Goal: Information Seeking & Learning: Stay updated

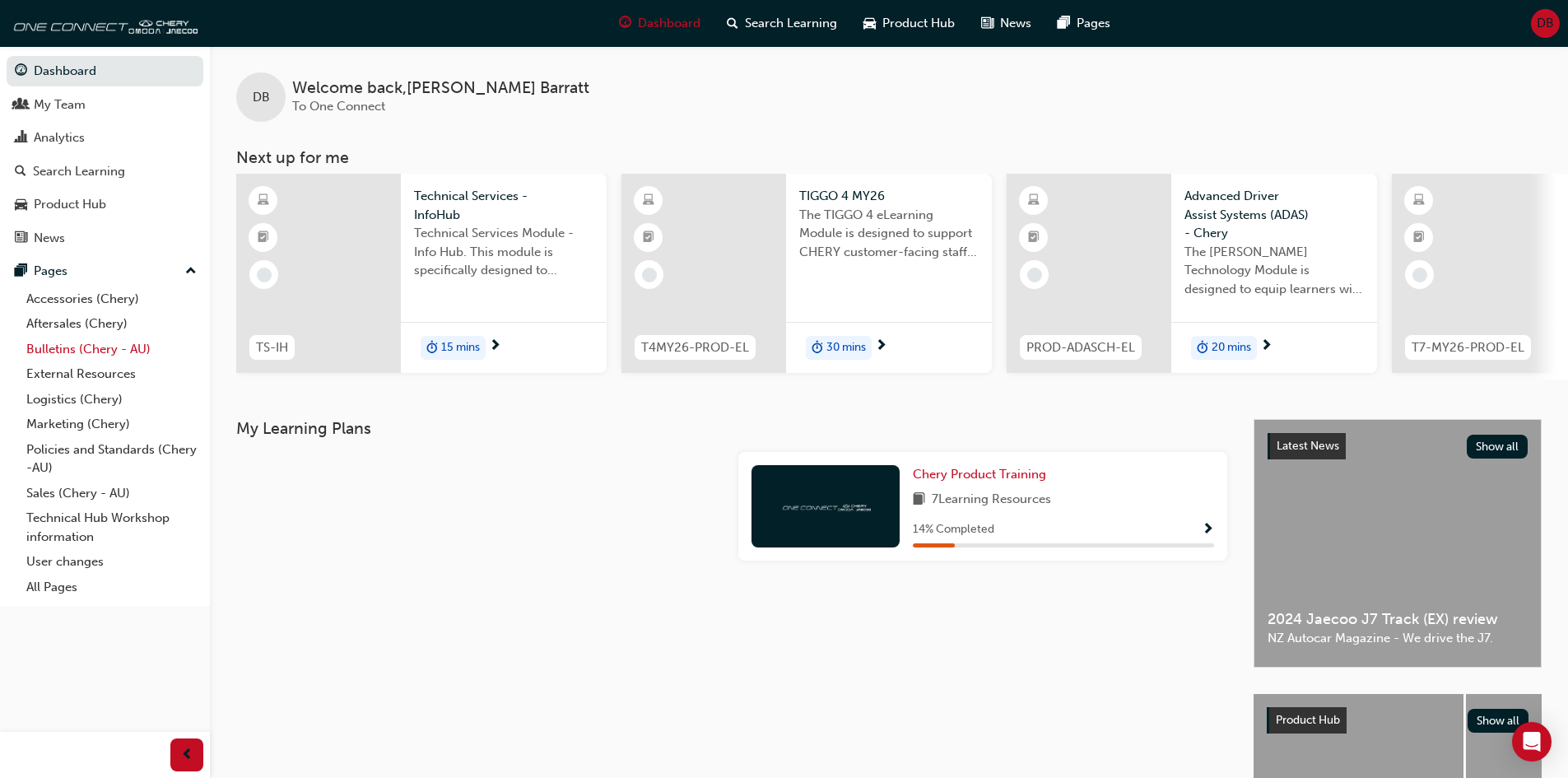
click at [99, 344] on link "Bulletins (Chery - AU)" at bounding box center [112, 350] width 184 height 26
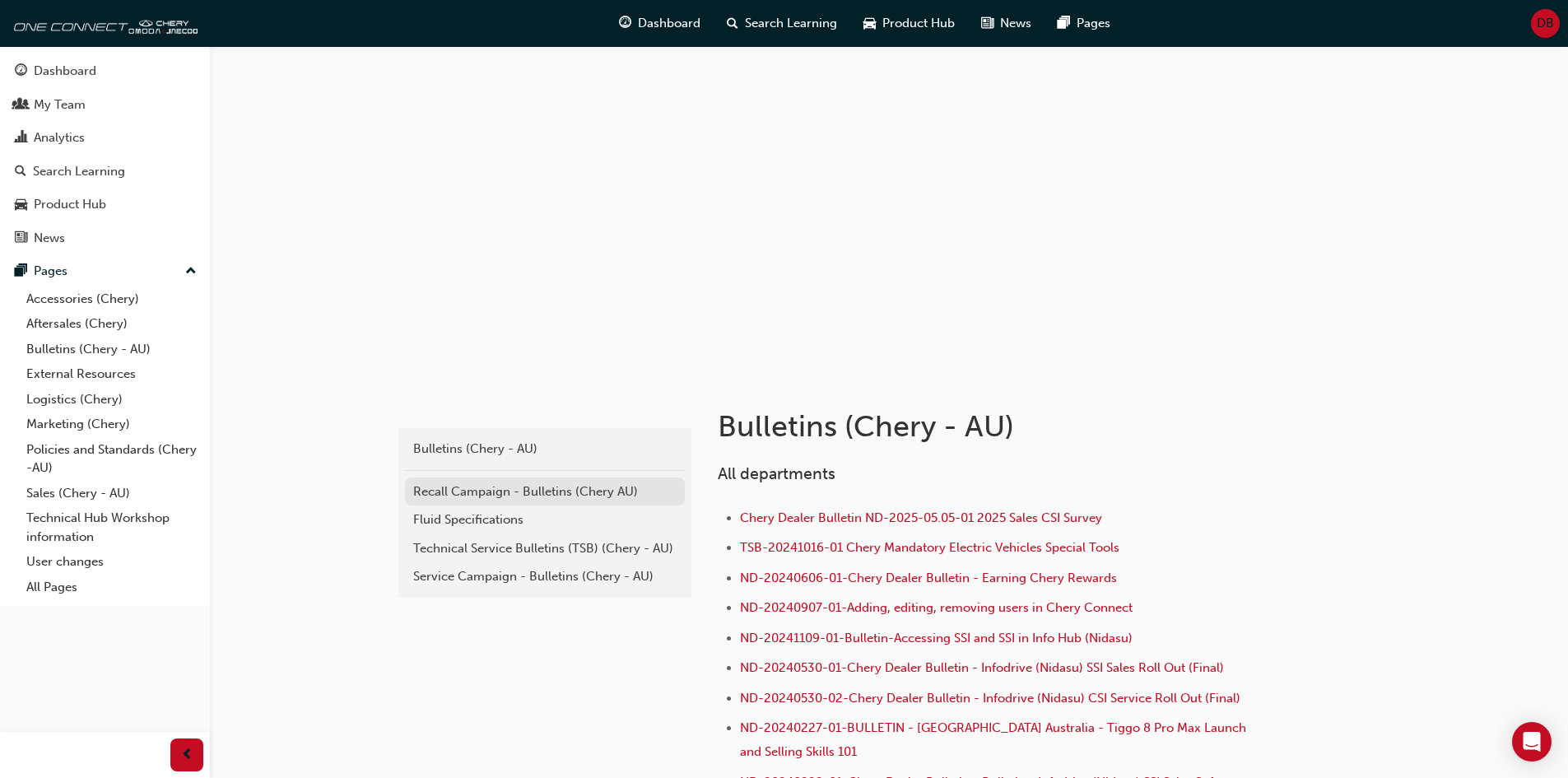
click at [539, 496] on div "Recall Campaign - Bulletins (Chery AU)" at bounding box center [545, 492] width 264 height 19
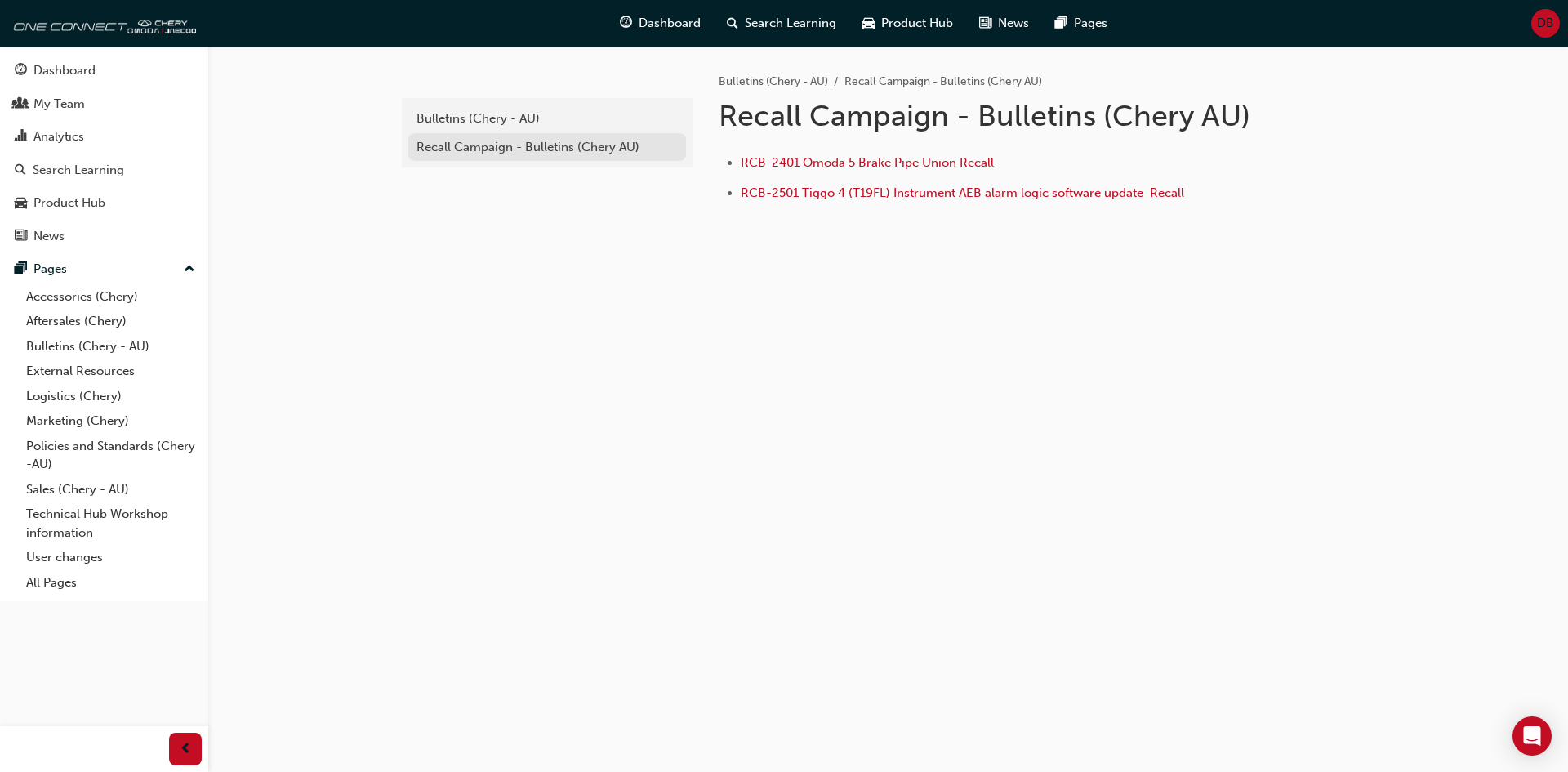
click at [451, 152] on div "Recall Campaign - Bulletins (Chery AU)" at bounding box center [547, 148] width 262 height 19
click at [451, 149] on div "Recall Campaign - Bulletins (Chery AU)" at bounding box center [547, 148] width 262 height 19
click at [454, 118] on div "Bulletins (Chery - AU)" at bounding box center [547, 119] width 262 height 19
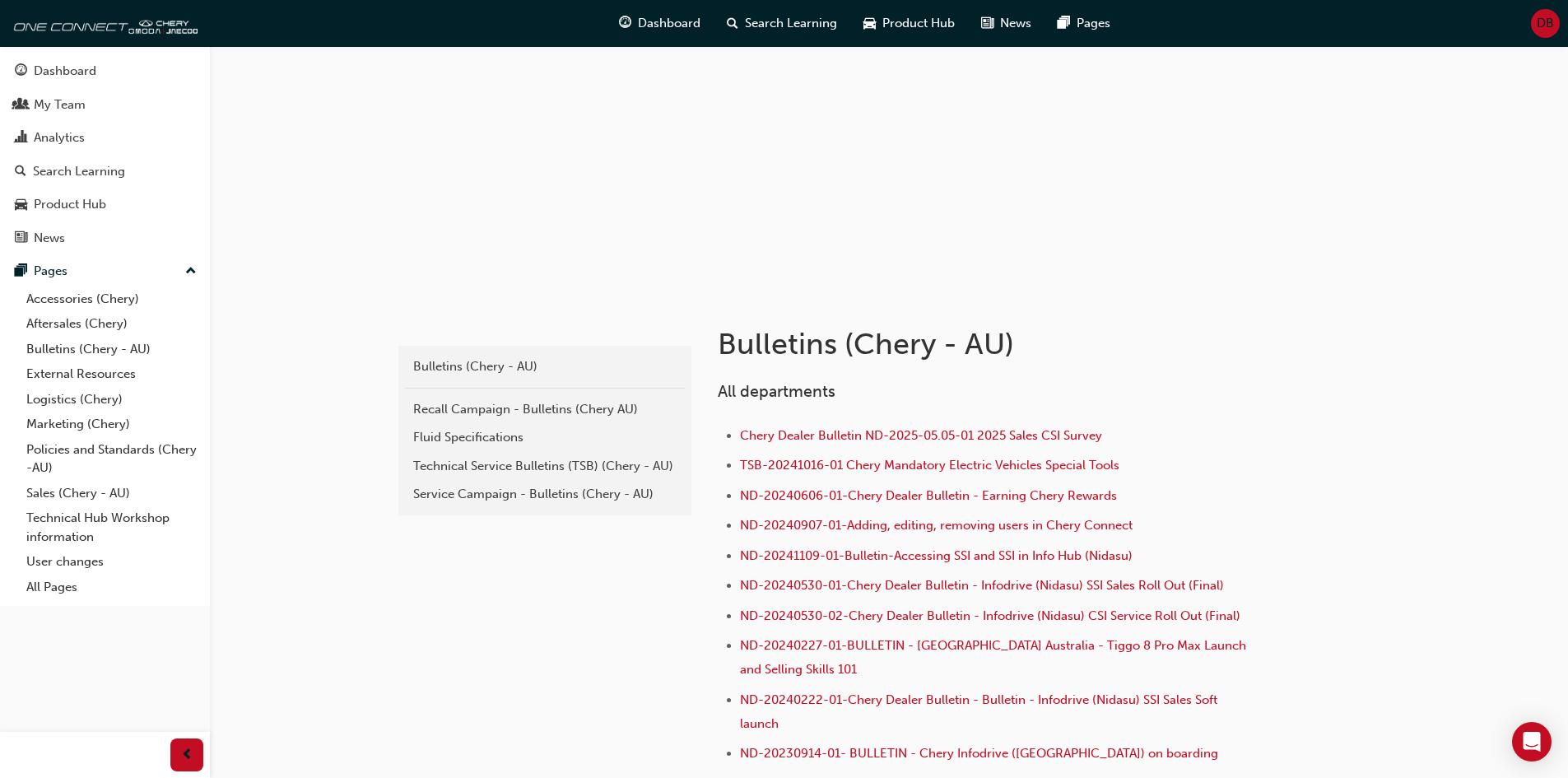
scroll to position [247, 0]
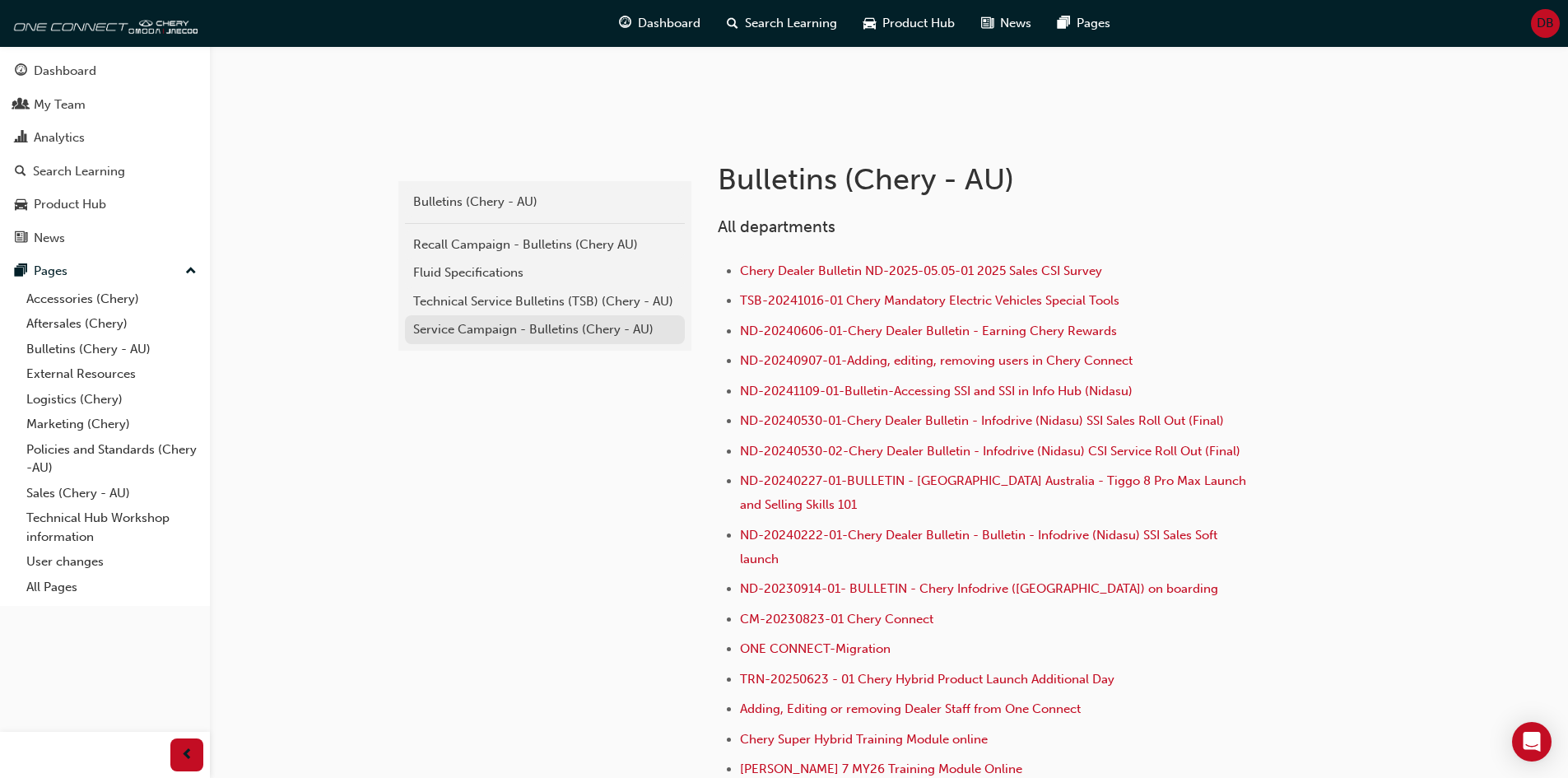
click at [536, 329] on div "Service Campaign - Bulletins (Chery - AU)" at bounding box center [545, 330] width 264 height 19
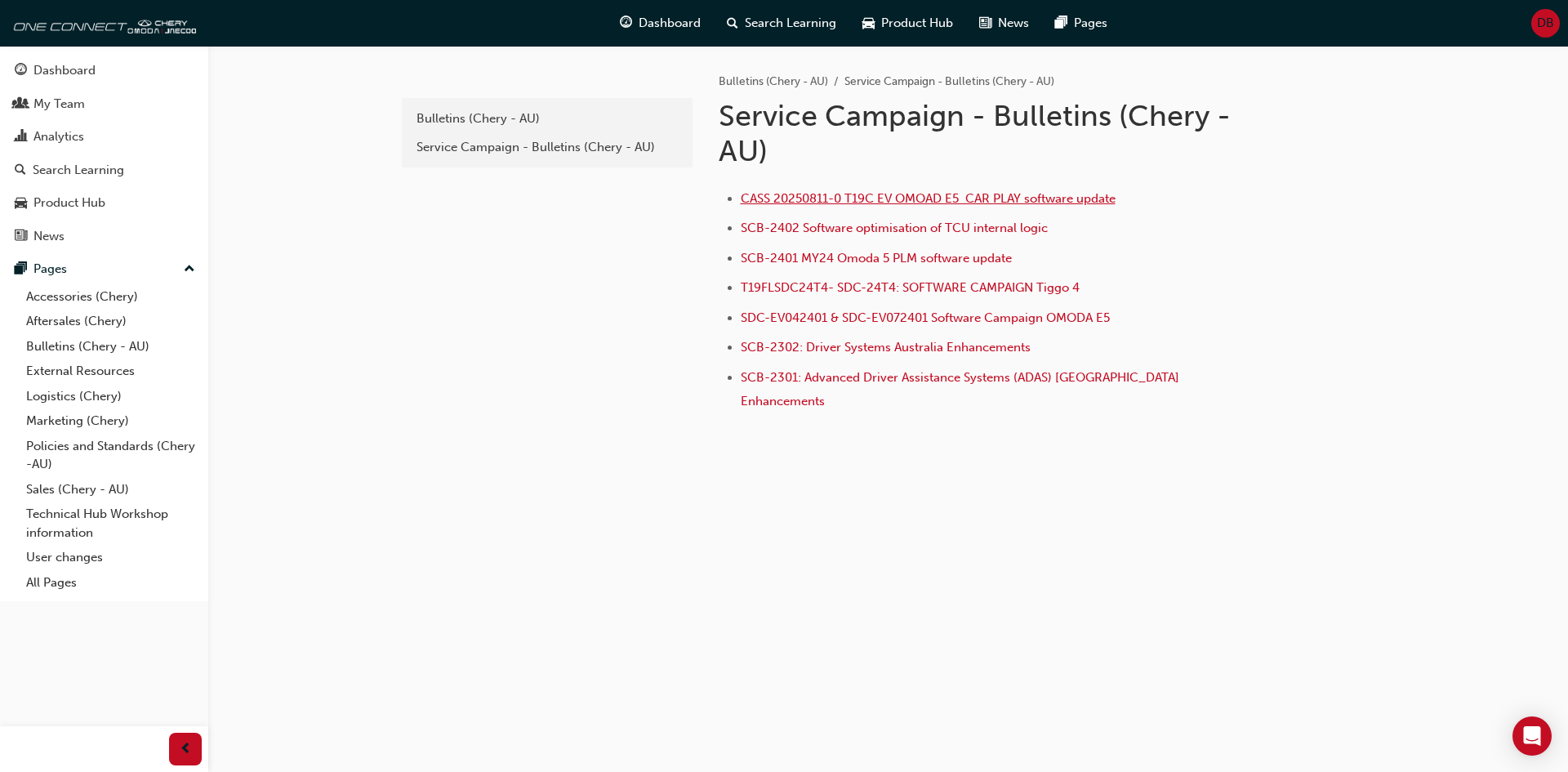
click at [909, 195] on span "CASS 20250811-0 T19C EV OMOAD E5 CAR PLAY software update" at bounding box center [928, 198] width 375 height 14
click at [795, 18] on span "Search Learning" at bounding box center [791, 24] width 92 height 19
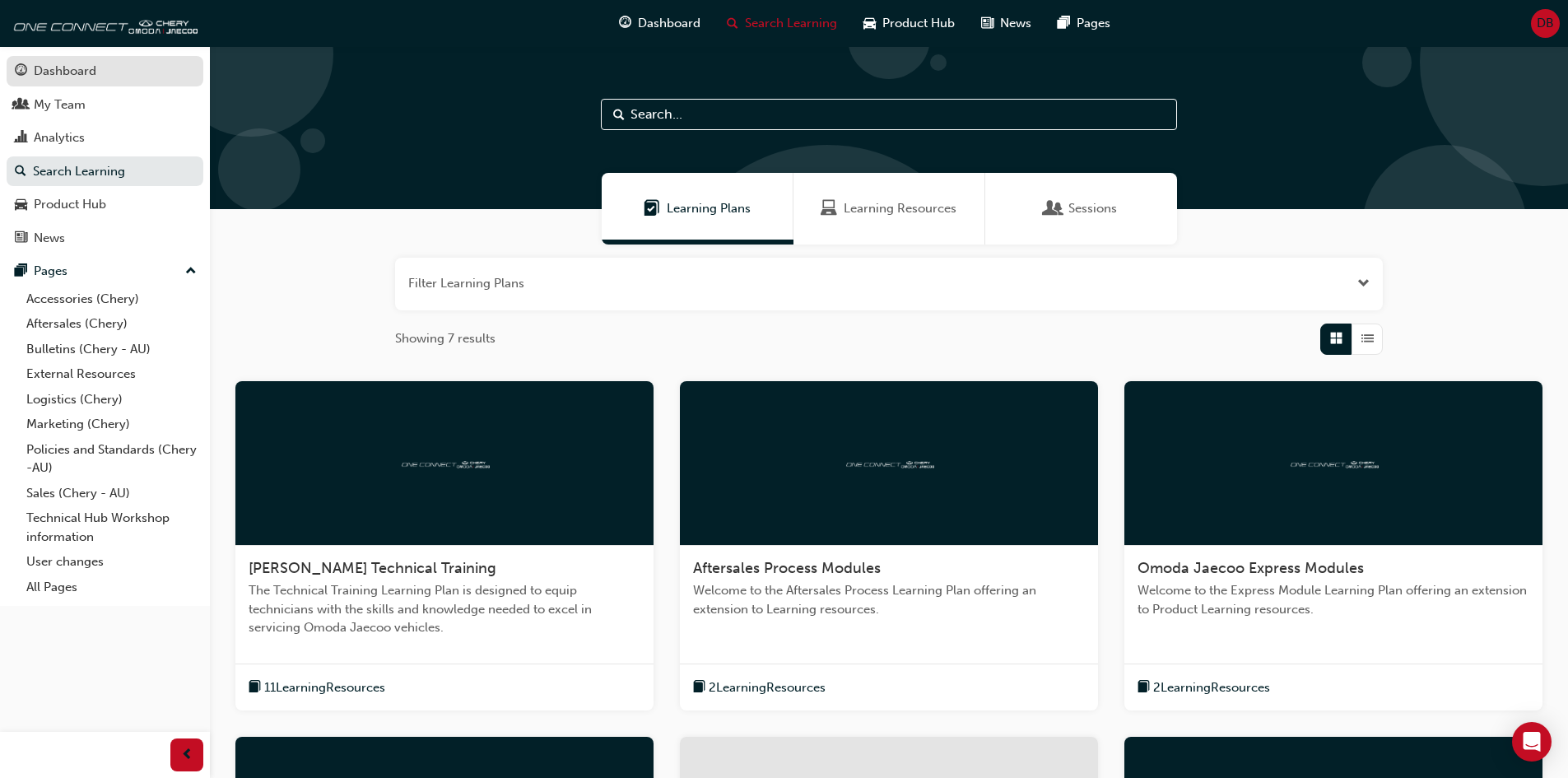
click at [59, 65] on div "Dashboard" at bounding box center [64, 71] width 63 height 19
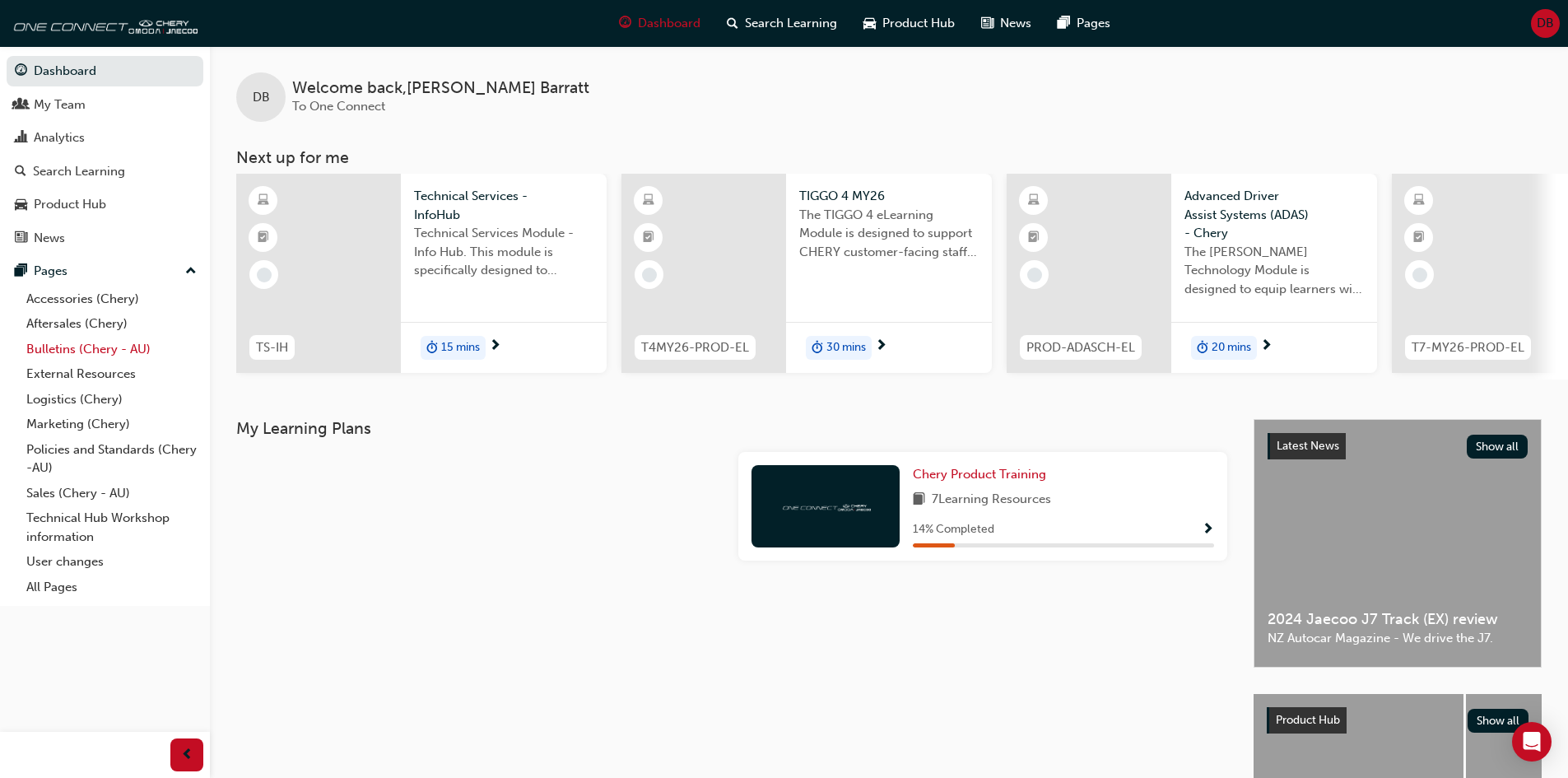
click at [50, 338] on link "Bulletins (Chery - AU)" at bounding box center [112, 350] width 184 height 26
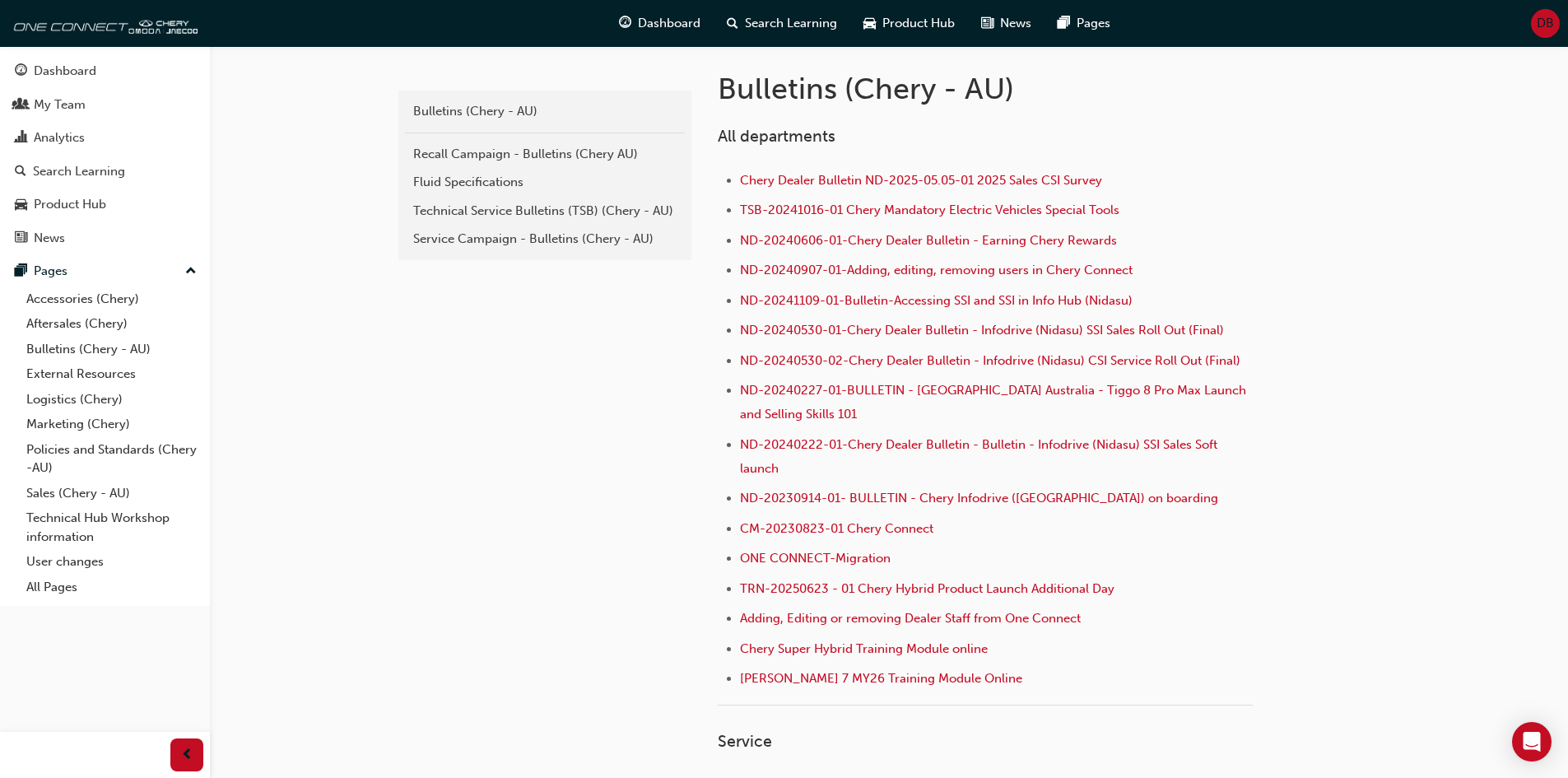
scroll to position [329, 0]
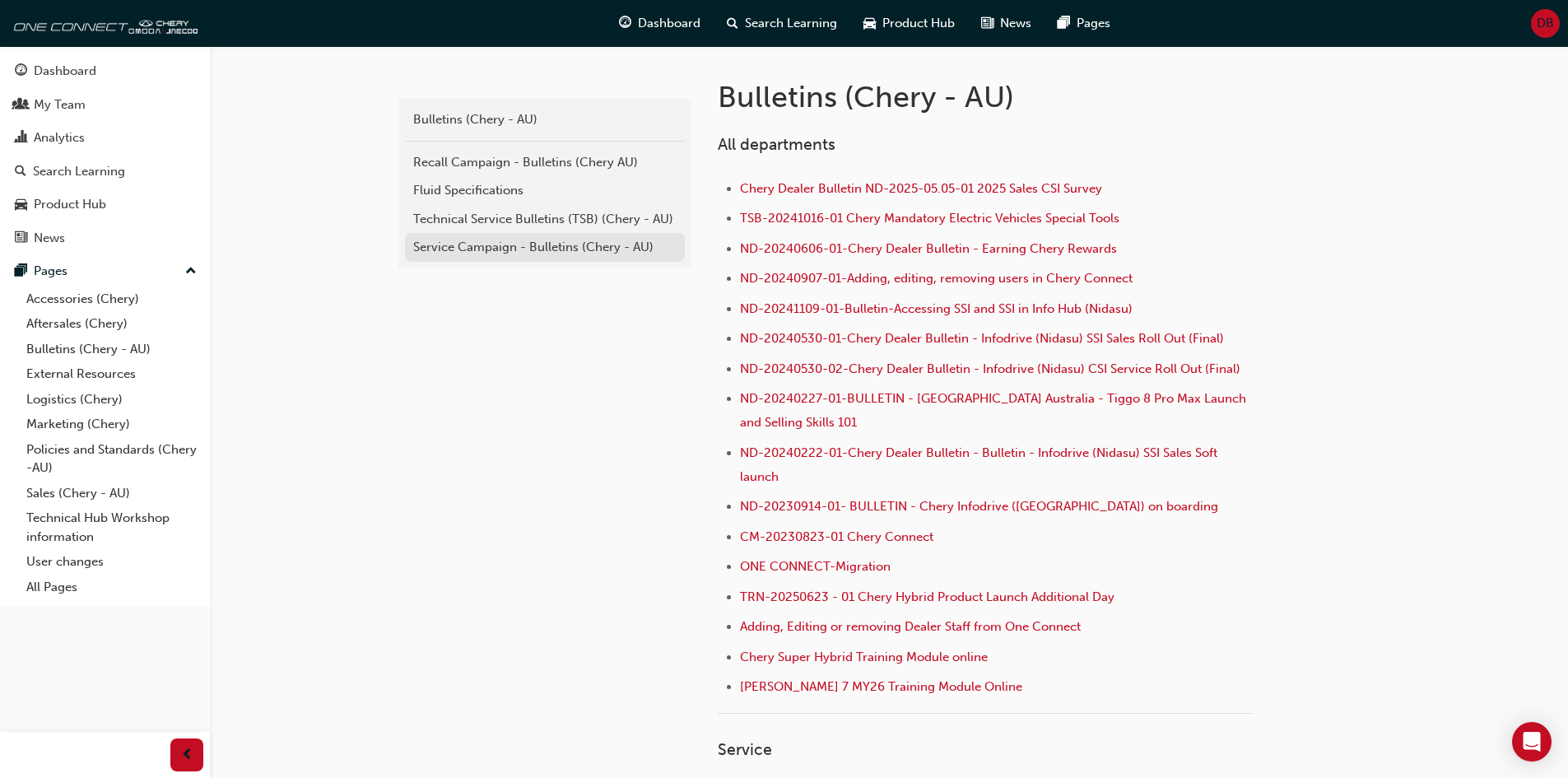
click at [478, 239] on div "Service Campaign - Bulletins (Chery - AU)" at bounding box center [545, 247] width 264 height 19
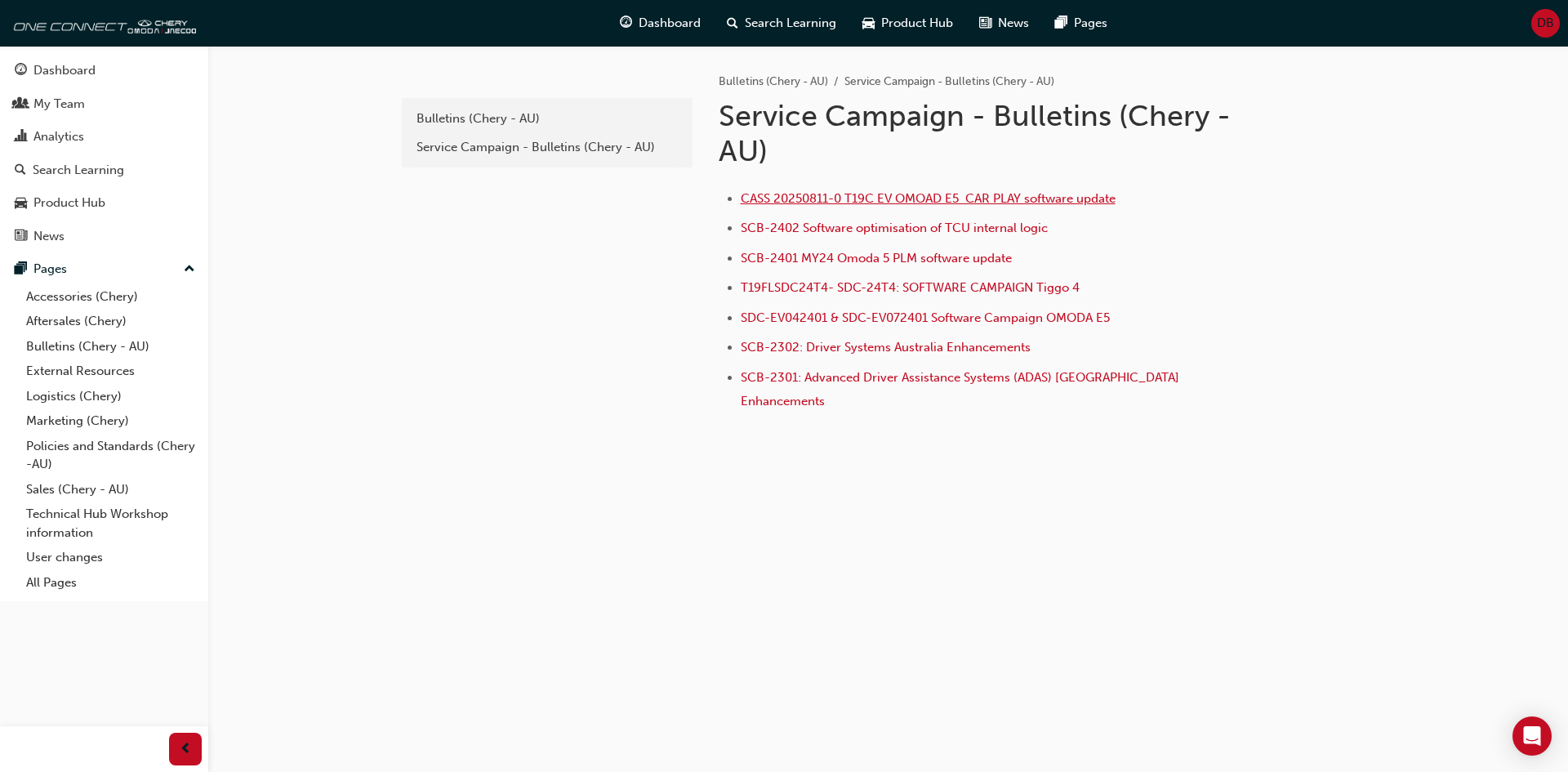
click at [894, 198] on span "CASS 20250811-0 T19C EV OMOAD E5 CAR PLAY software update" at bounding box center [928, 198] width 375 height 14
click at [825, 294] on span "T19FLSDC24T4- SDC-24T4: SOFTWARE CAMPAIGN Tiggo 4" at bounding box center [910, 287] width 339 height 14
click at [833, 317] on span "SDC-EV042401 & SDC-EV072401 Software Campaign OMODA E5" at bounding box center [925, 317] width 370 height 14
click at [815, 321] on span "SDC-EV042401 & SDC-EV072401 Software Campaign OMODA E5" at bounding box center [925, 317] width 370 height 14
